Goal: Task Accomplishment & Management: Use online tool/utility

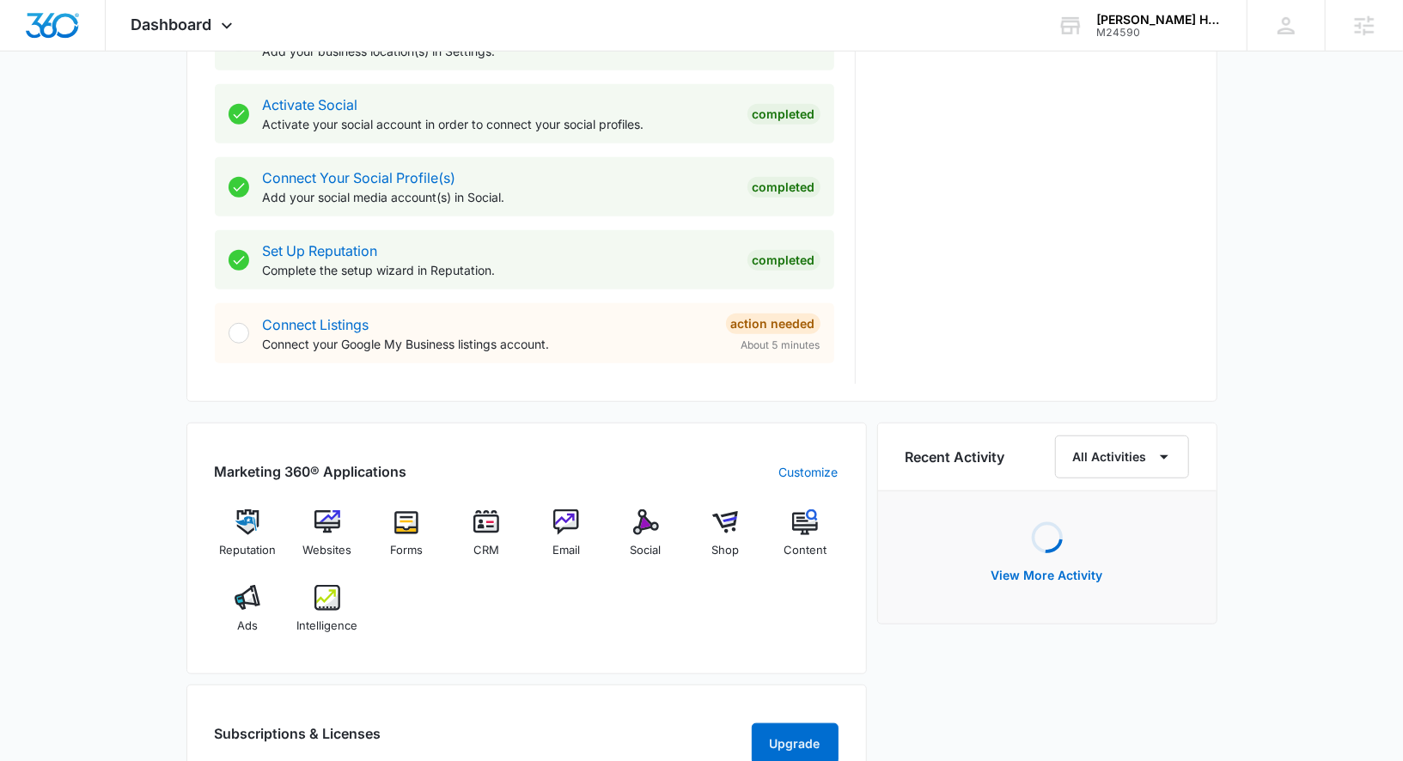
scroll to position [699, 0]
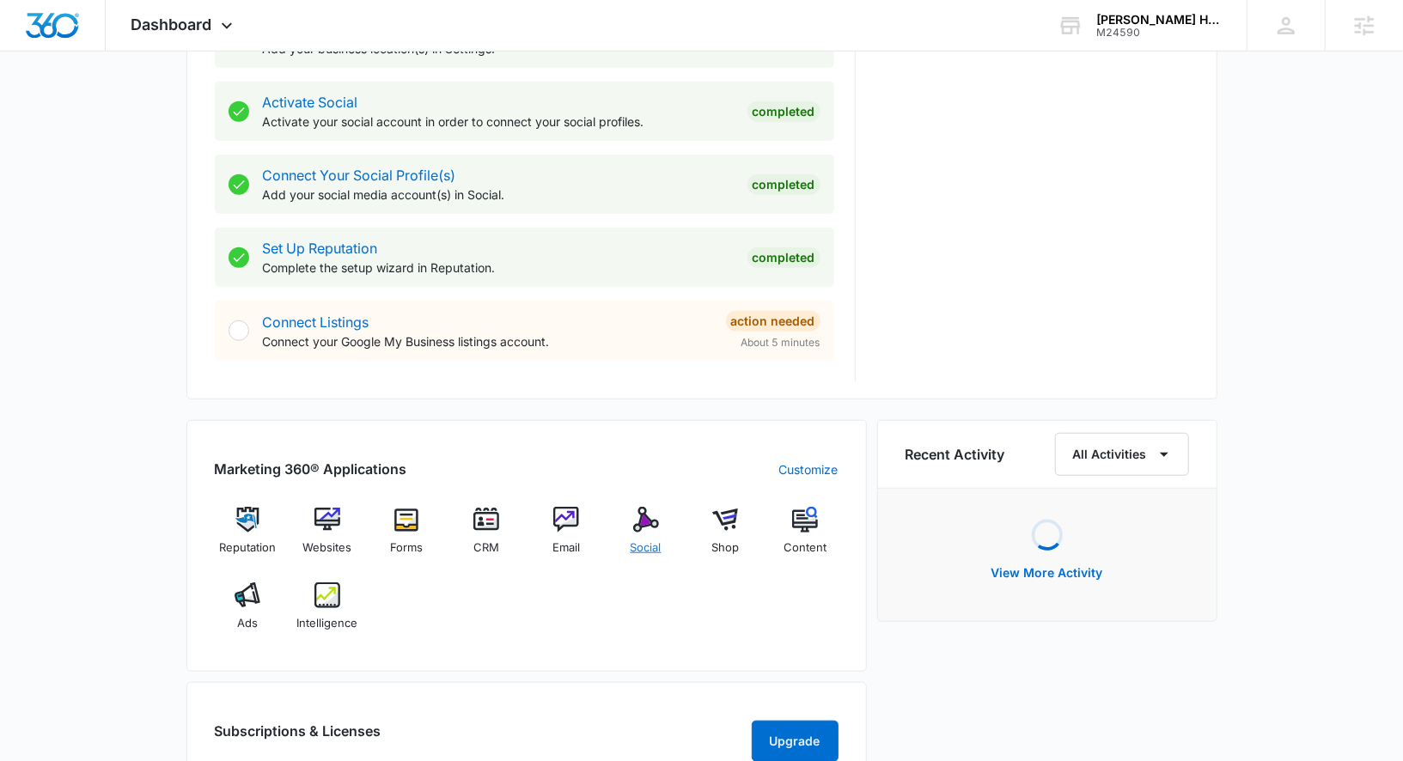
click at [644, 531] on div "Social" at bounding box center [646, 538] width 66 height 62
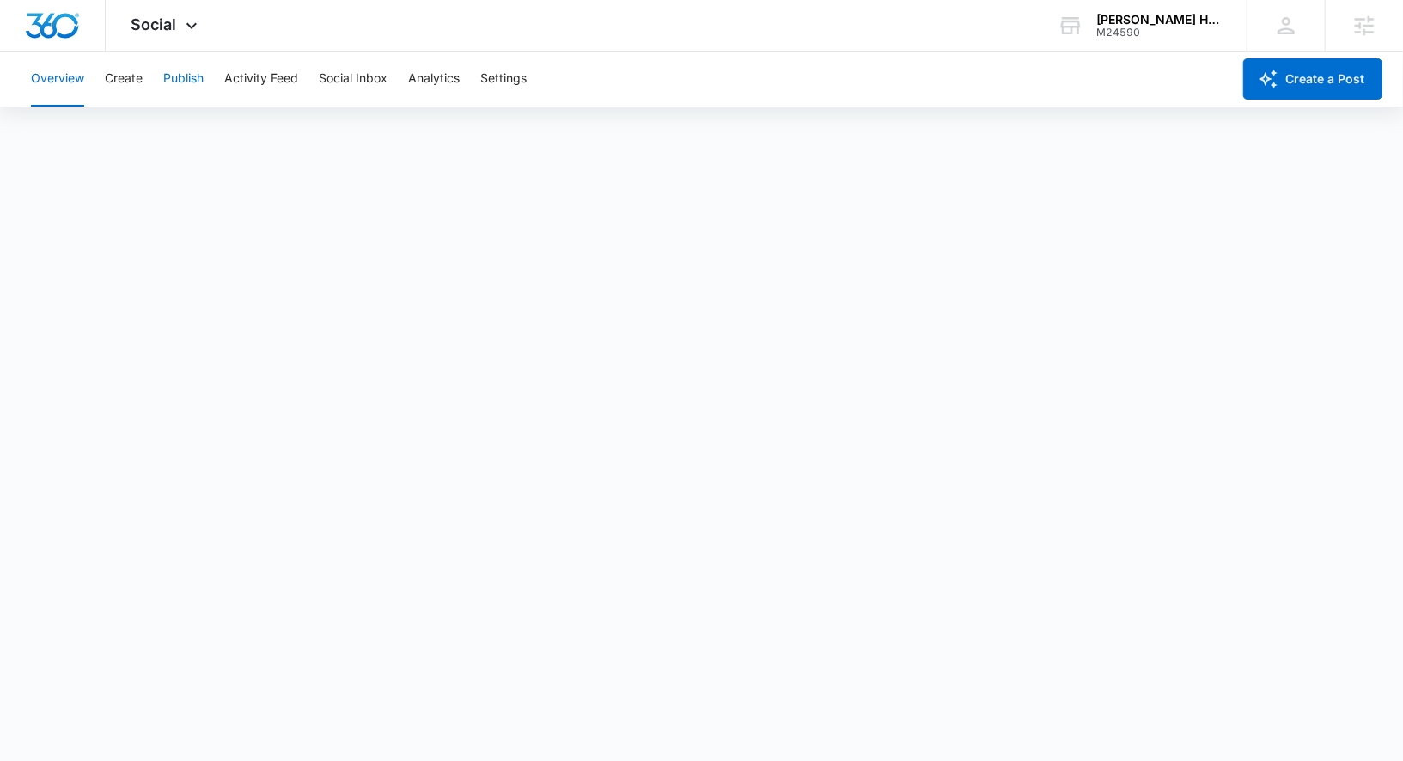
click at [172, 77] on button "Publish" at bounding box center [183, 79] width 40 height 55
click at [130, 89] on button "Create" at bounding box center [124, 79] width 38 height 55
click at [173, 135] on button "Approvals" at bounding box center [168, 131] width 58 height 48
click at [205, 84] on div "Overview Create Publish Activity Feed Social Inbox Analytics Settings" at bounding box center [626, 79] width 1211 height 55
click at [187, 81] on button "Publish" at bounding box center [183, 79] width 40 height 55
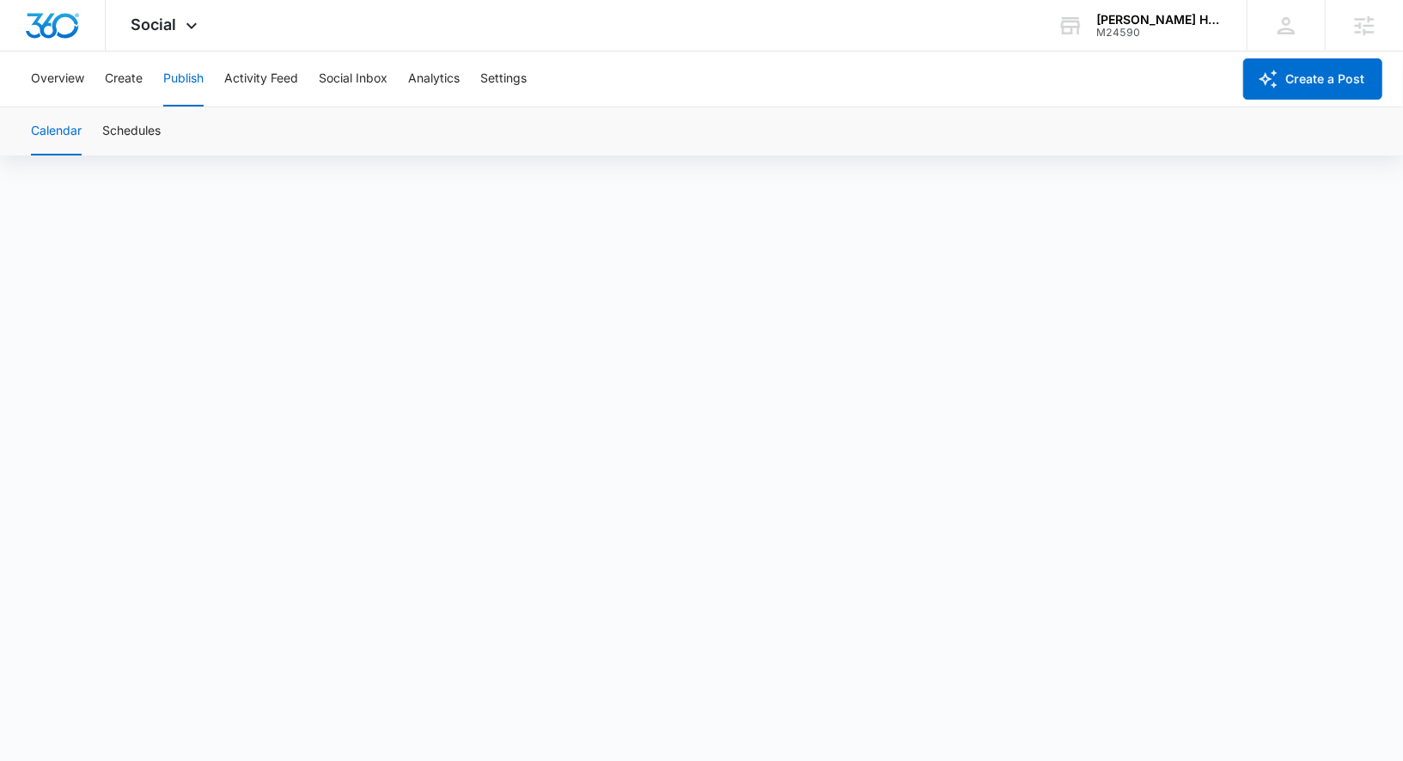
scroll to position [12, 0]
